Goal: Task Accomplishment & Management: Use online tool/utility

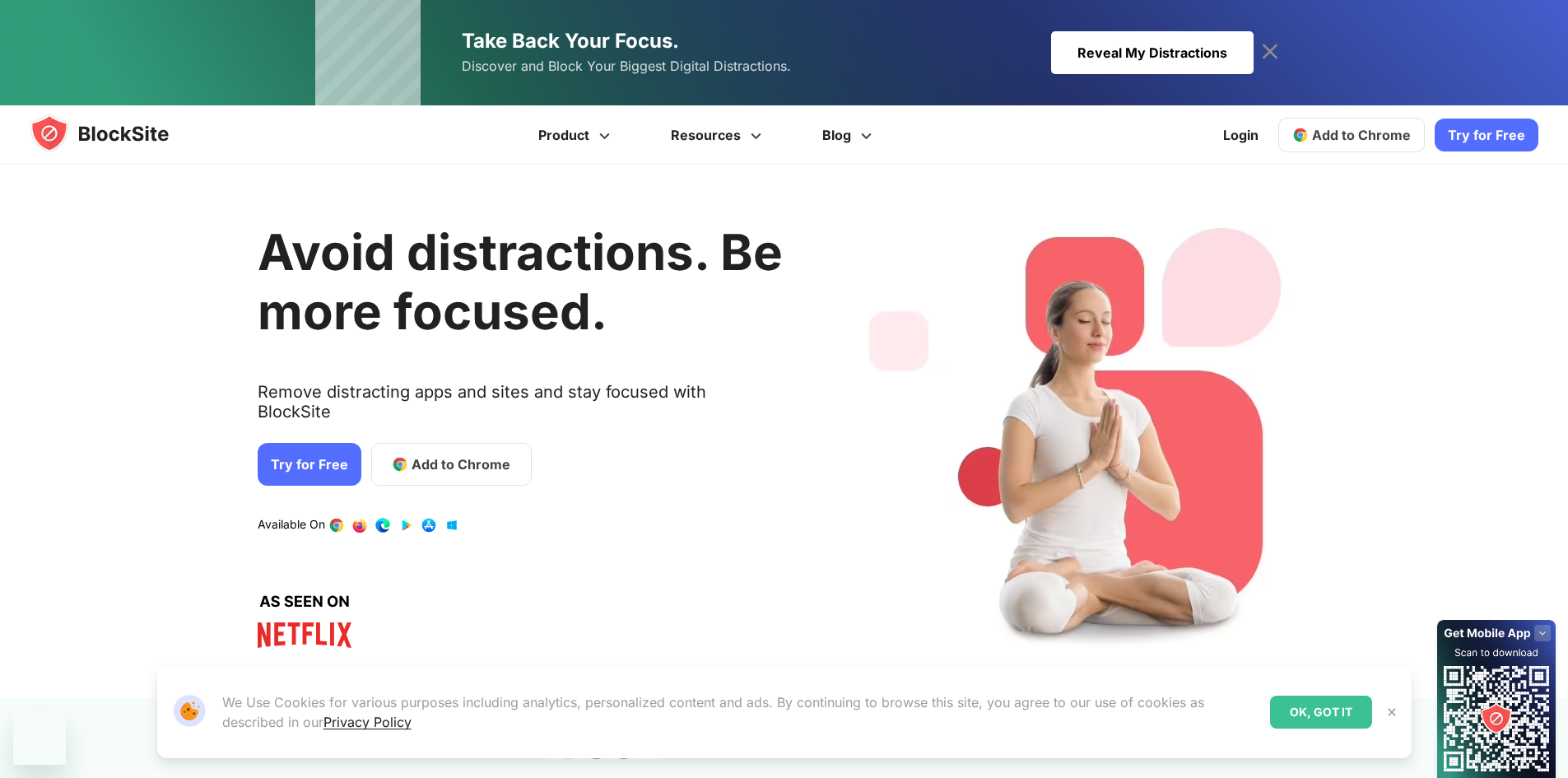
click at [462, 332] on h1 "Avoid distractions. Be more focused." at bounding box center [520, 282] width 525 height 118
click at [476, 455] on span "Add to Chrome" at bounding box center [461, 465] width 99 height 19
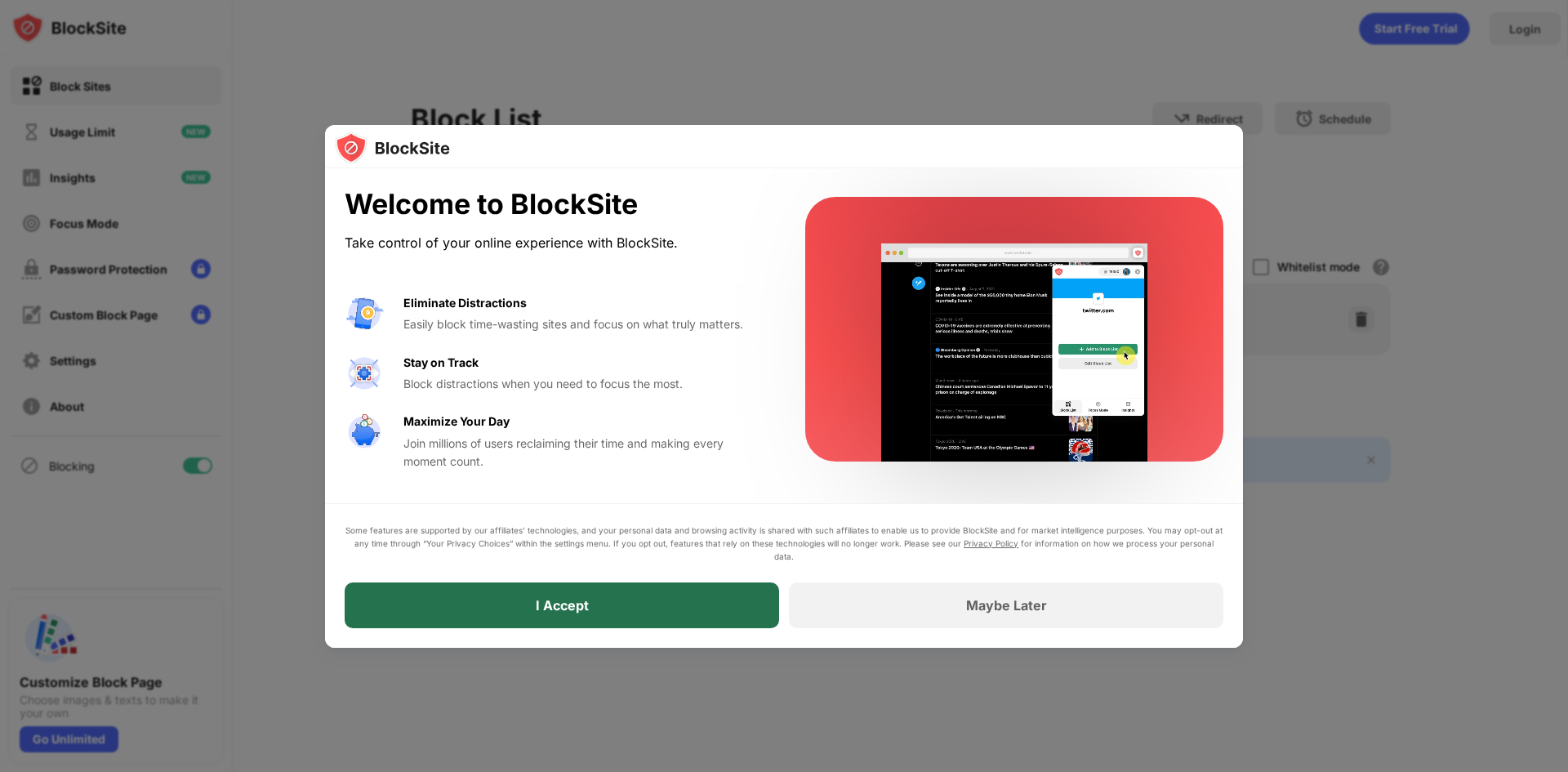
click at [682, 603] on div "I Accept" at bounding box center [562, 606] width 434 height 46
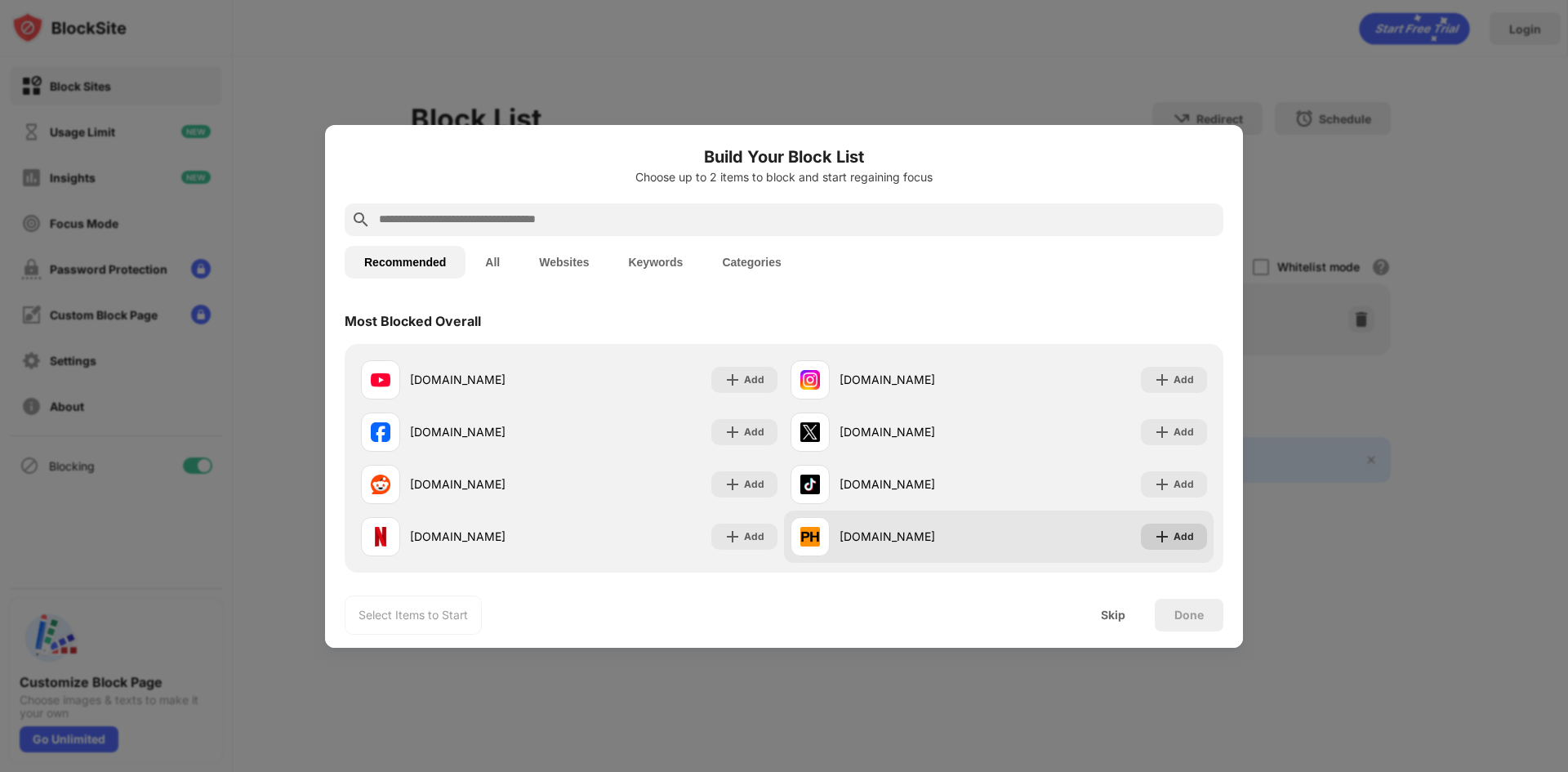
click at [1167, 545] on div "Add" at bounding box center [1175, 537] width 67 height 26
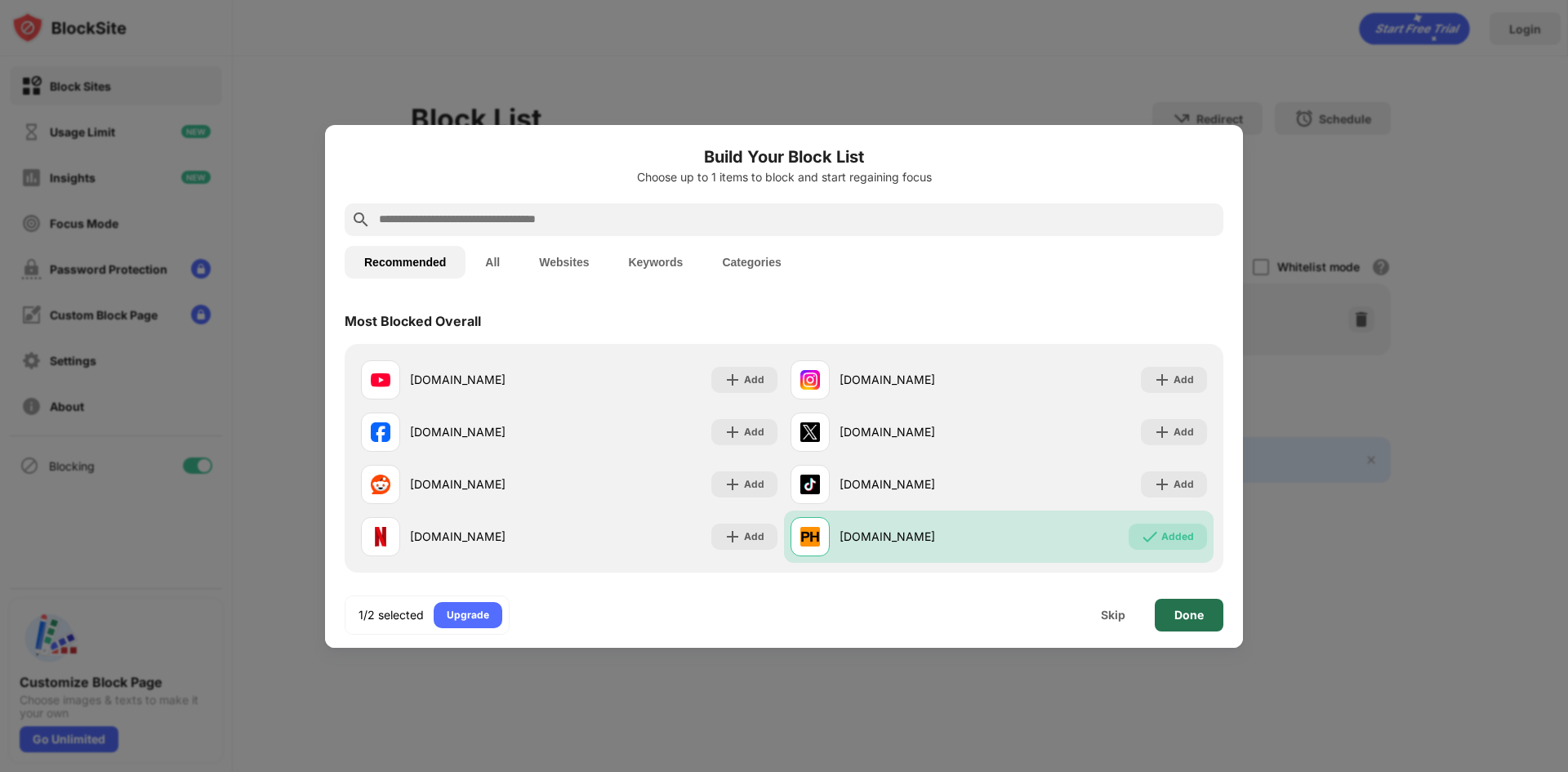
click at [1189, 613] on div "Done" at bounding box center [1190, 615] width 30 height 13
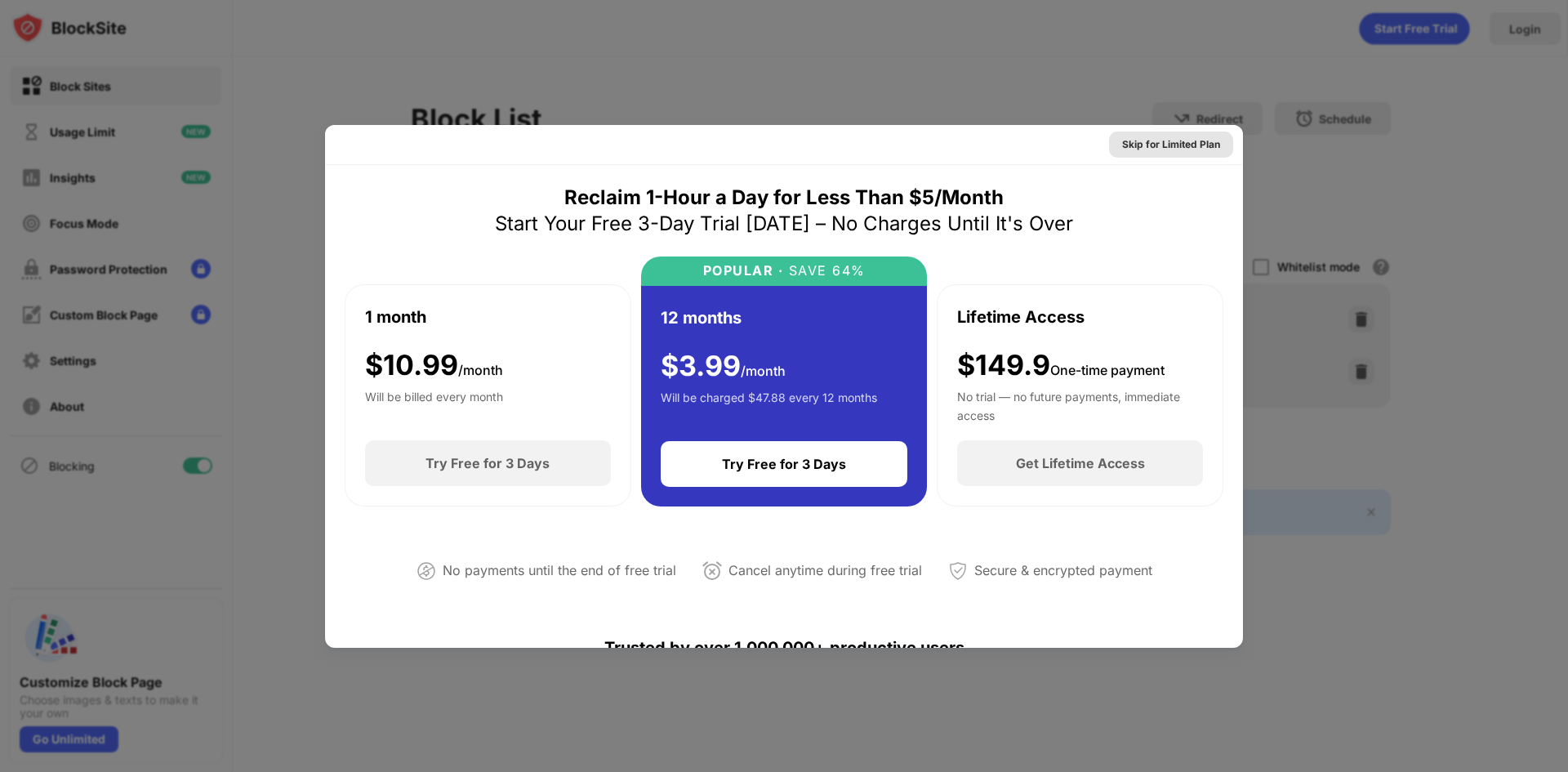
click at [1162, 151] on div "Skip for Limited Plan" at bounding box center [1171, 145] width 98 height 17
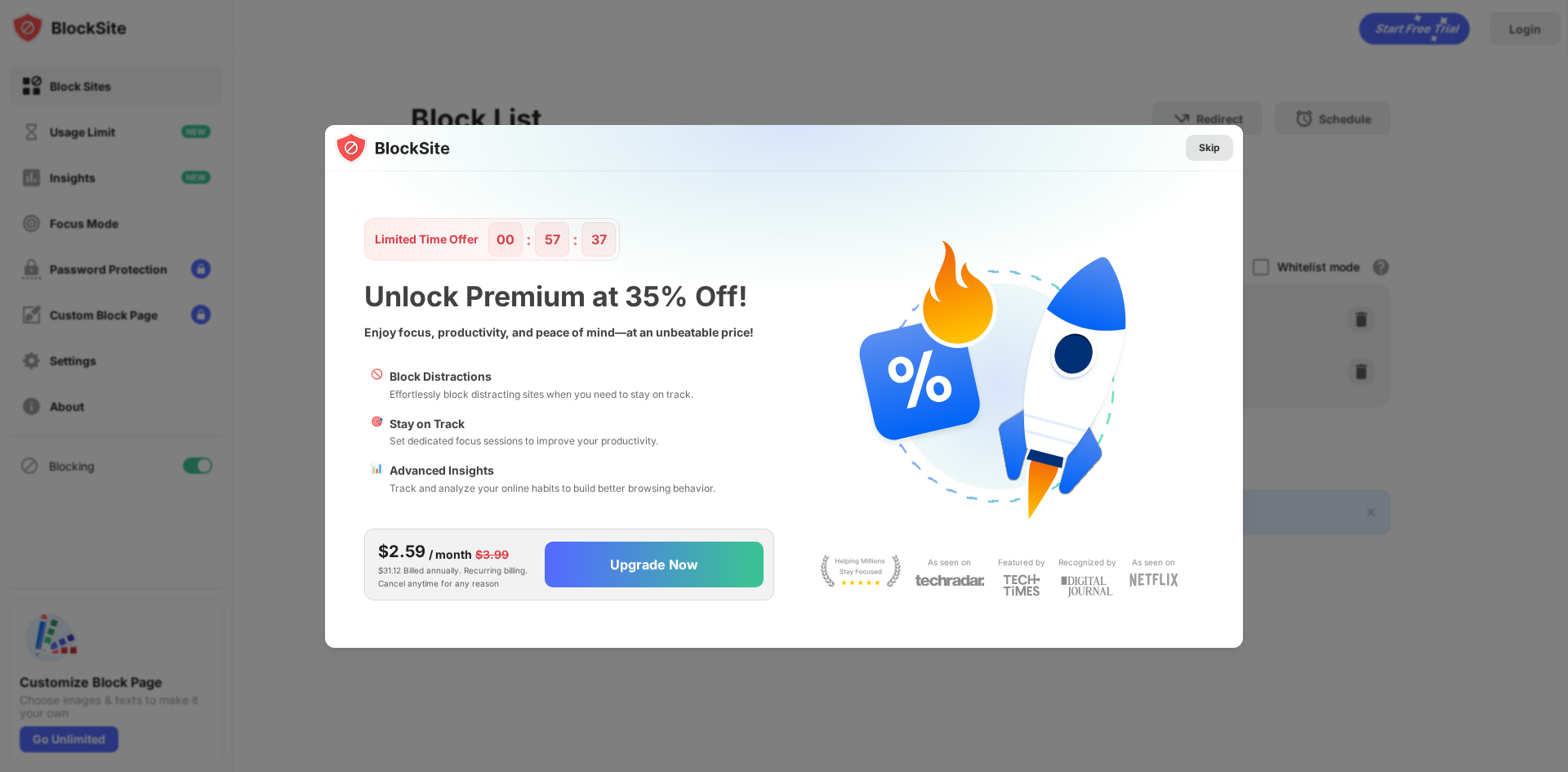
click at [1212, 154] on div "Skip" at bounding box center [1210, 147] width 21 height 17
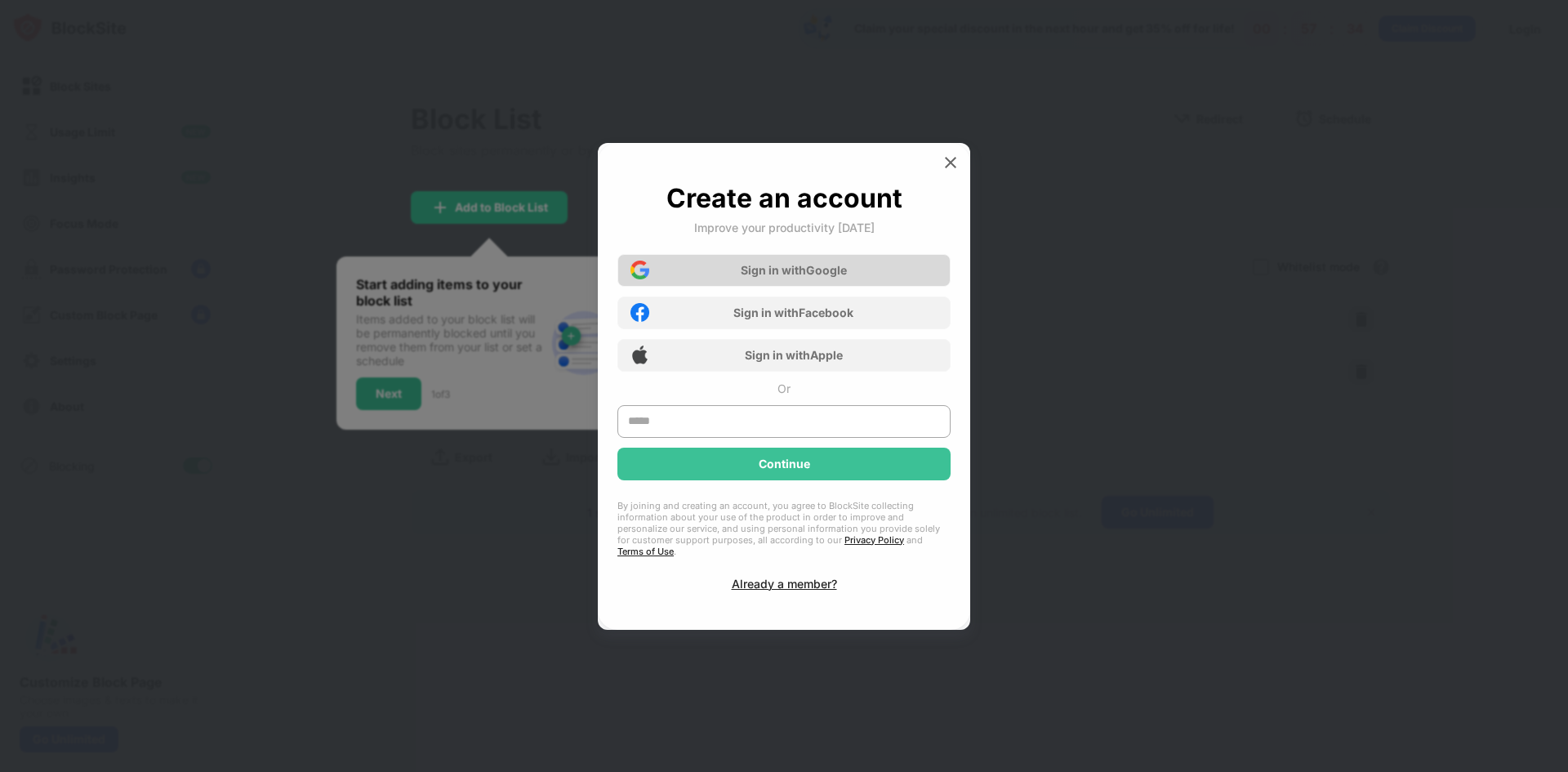
click at [799, 284] on div "Sign in with Google" at bounding box center [784, 270] width 333 height 32
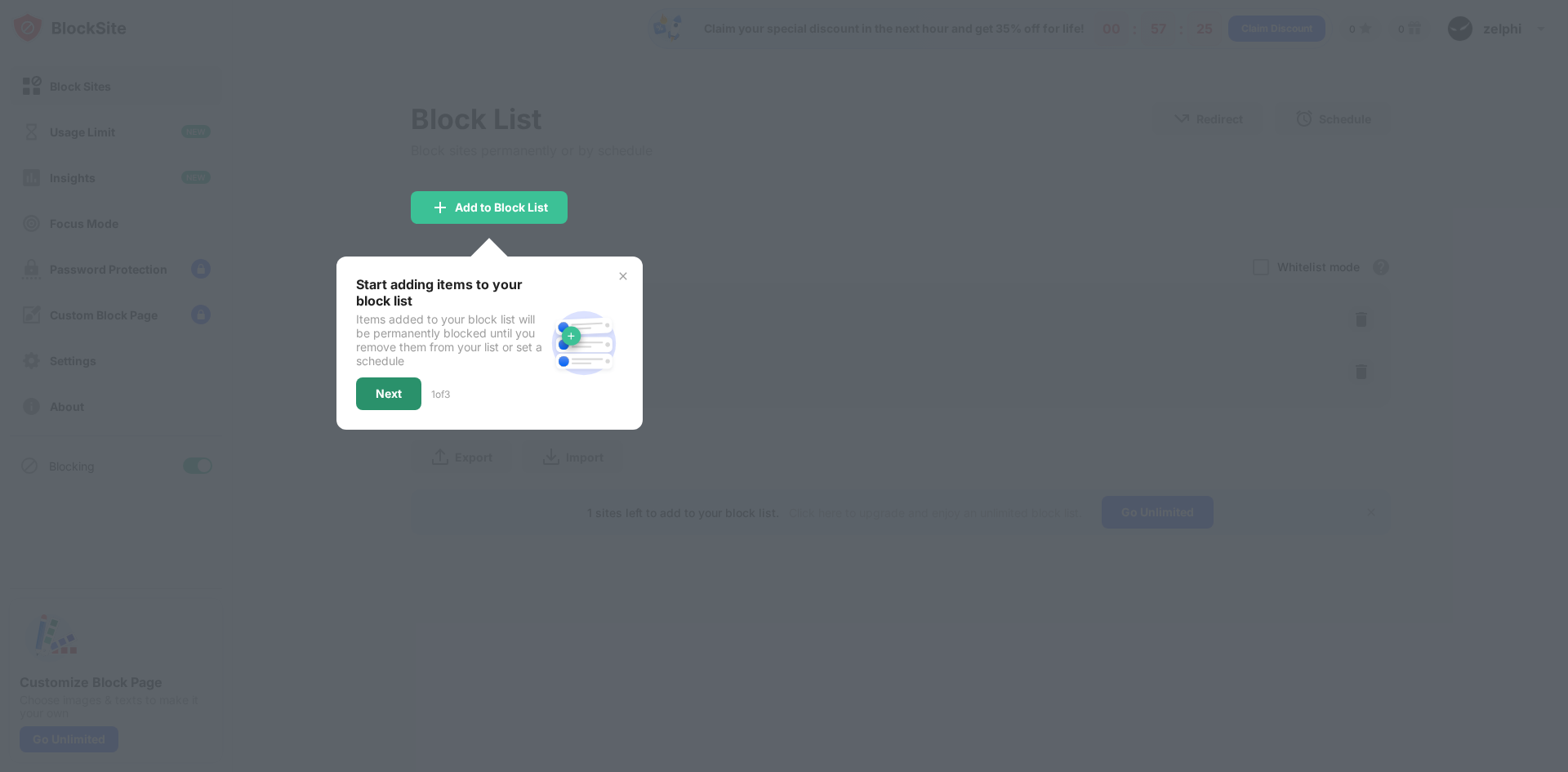
click at [392, 400] on div "Next" at bounding box center [389, 393] width 66 height 32
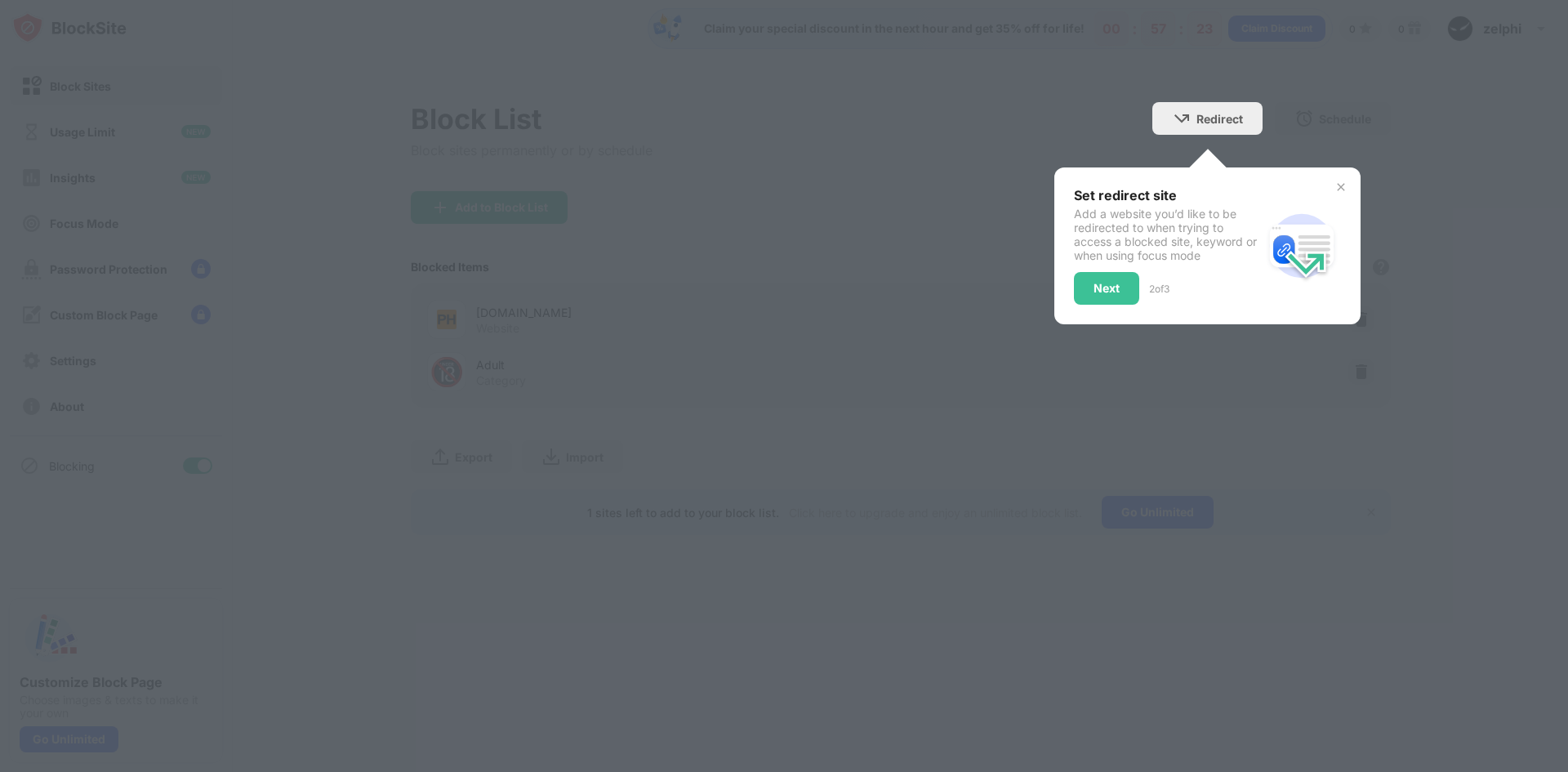
click at [1071, 293] on div "Set redirect site Add a website you’d like to be redirected to when trying to a…" at bounding box center [1208, 245] width 307 height 157
click at [1085, 296] on div "Next" at bounding box center [1106, 287] width 66 height 32
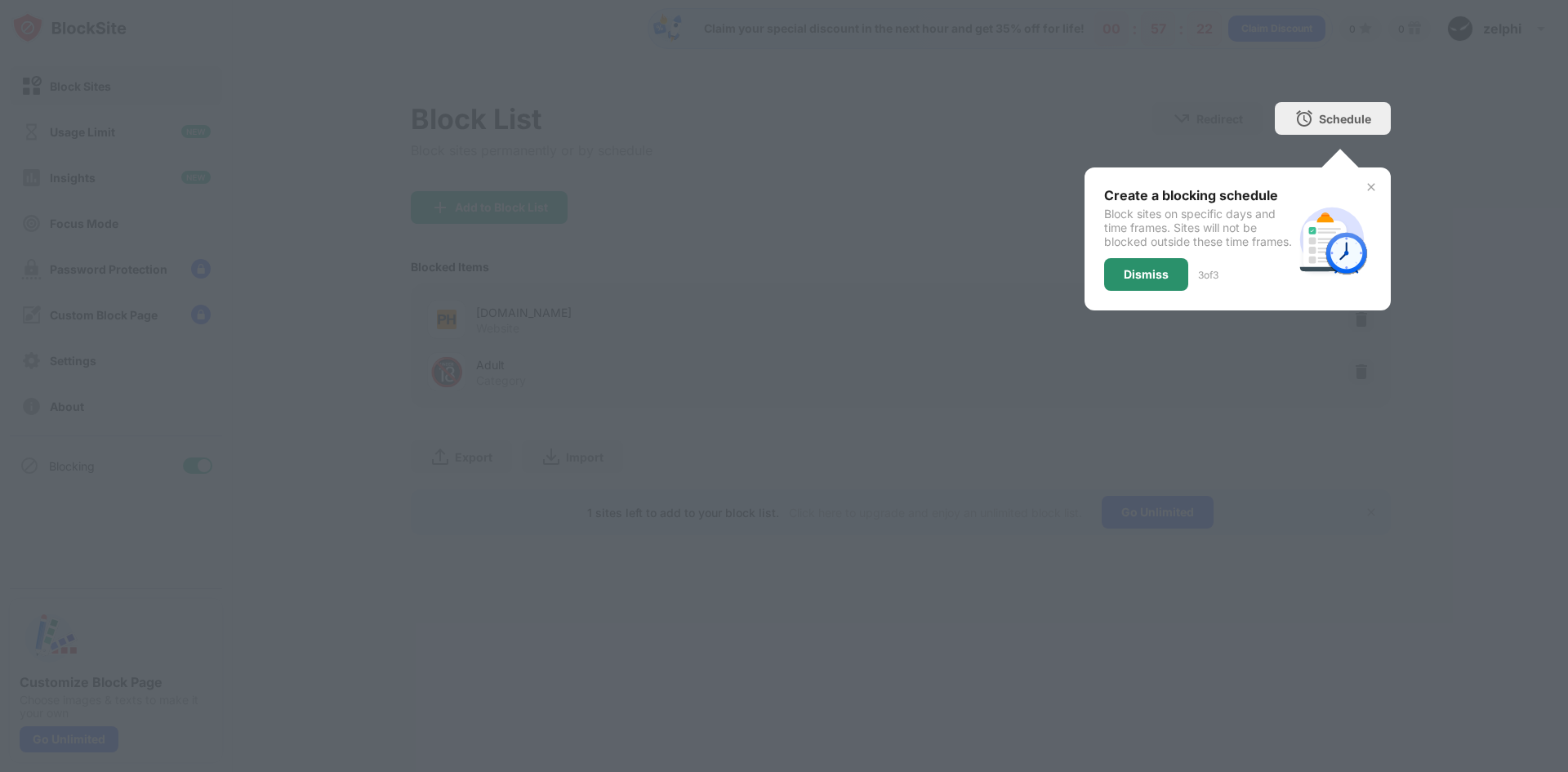
click at [1123, 291] on div "Dismiss" at bounding box center [1147, 274] width 84 height 32
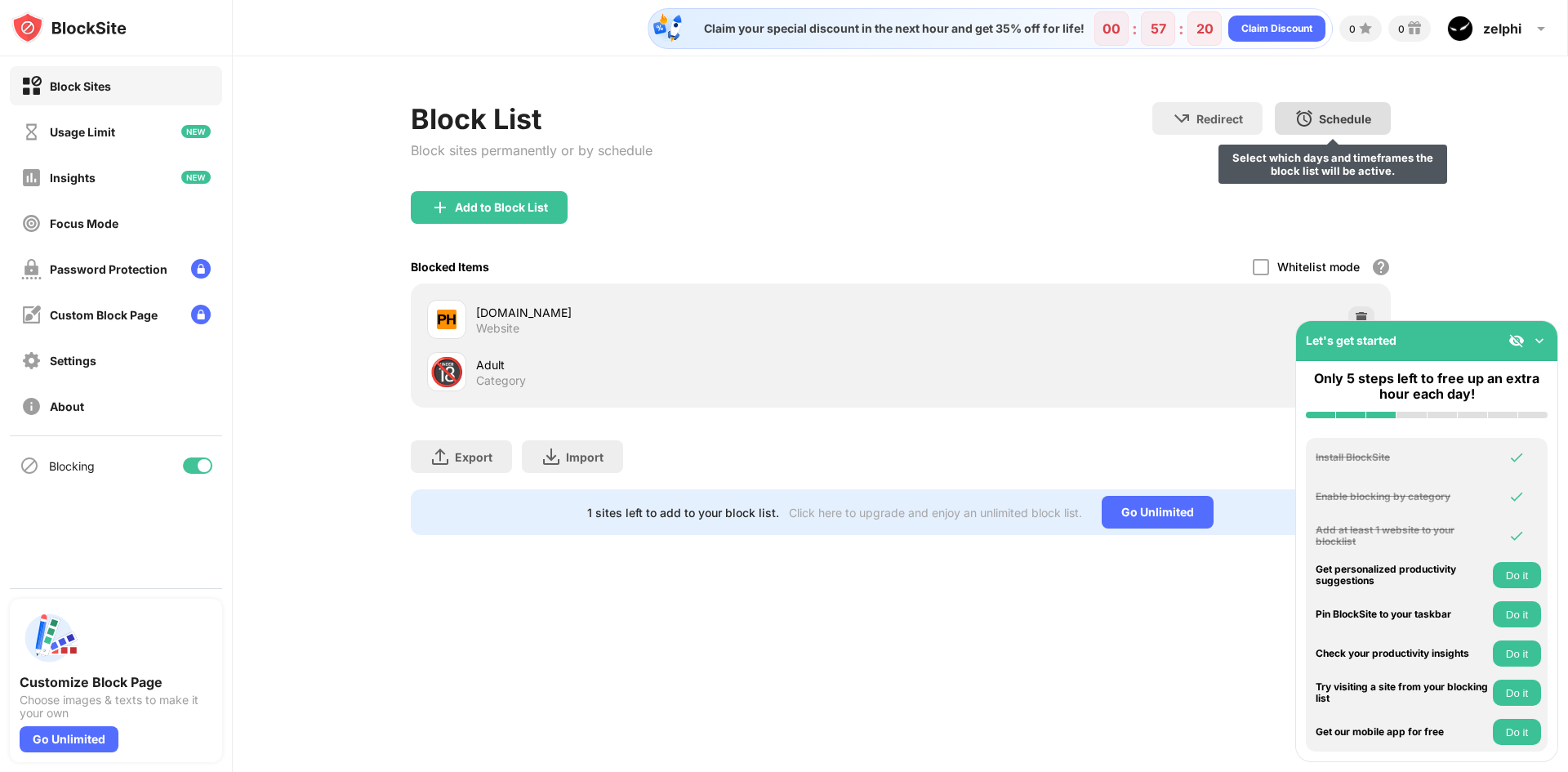
click at [1346, 133] on div "Schedule Select which days and timeframes the block list will be active." at bounding box center [1332, 118] width 116 height 32
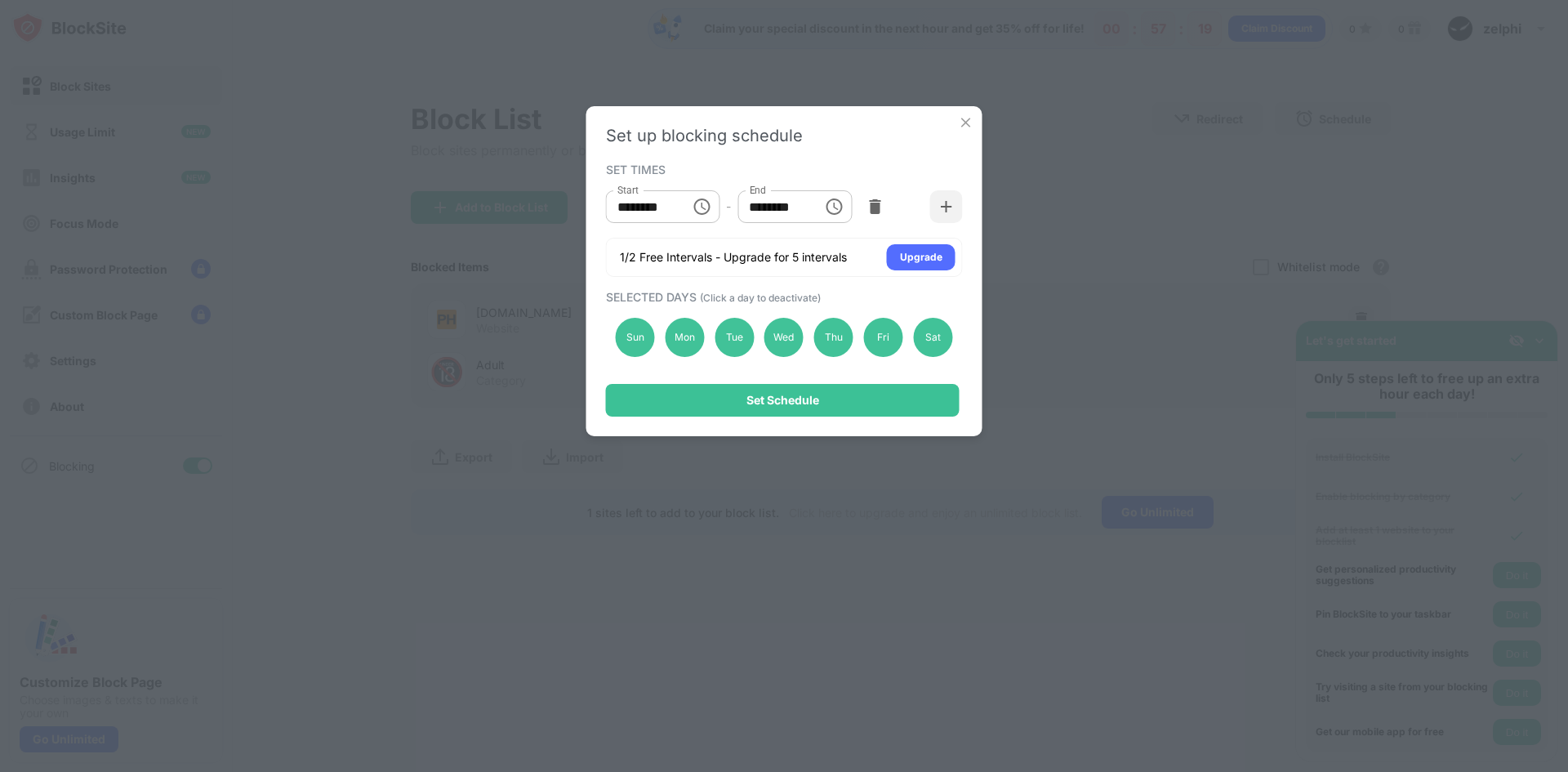
click at [1210, 231] on div "Set up blocking schedule SET TIMES Start ******** Start - End ******** End 1/2 …" at bounding box center [784, 386] width 1568 height 772
click at [962, 126] on img at bounding box center [966, 123] width 17 height 17
